Goal: Find specific page/section: Find specific page/section

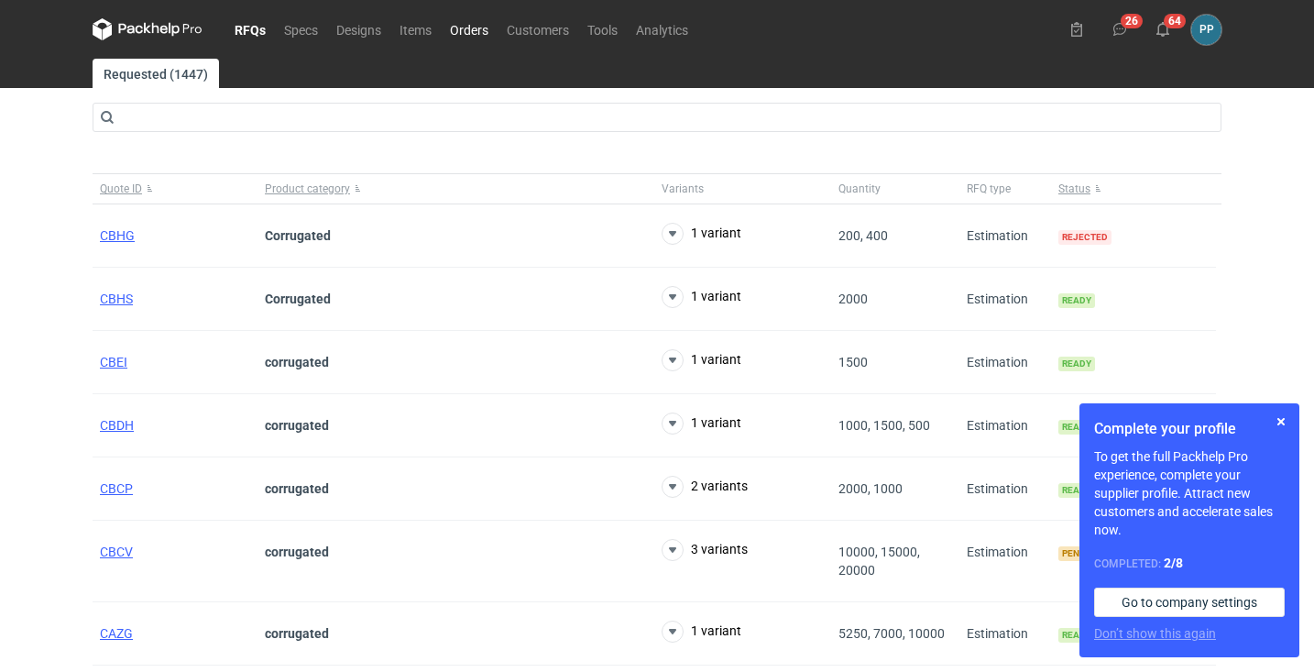
click at [473, 38] on link "Orders" at bounding box center [469, 29] width 57 height 22
